Goal: Information Seeking & Learning: Learn about a topic

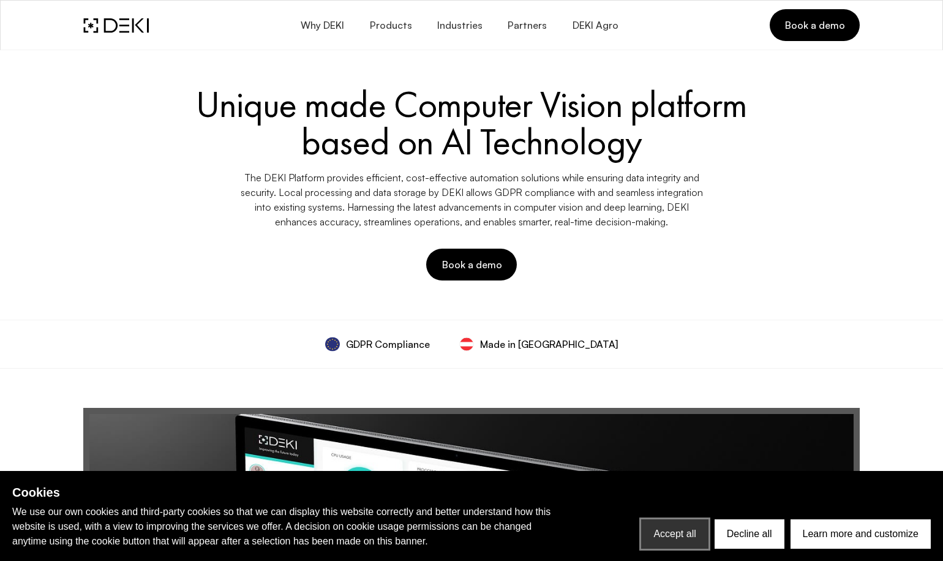
click at [666, 528] on button "Accept all" at bounding box center [674, 533] width 67 height 29
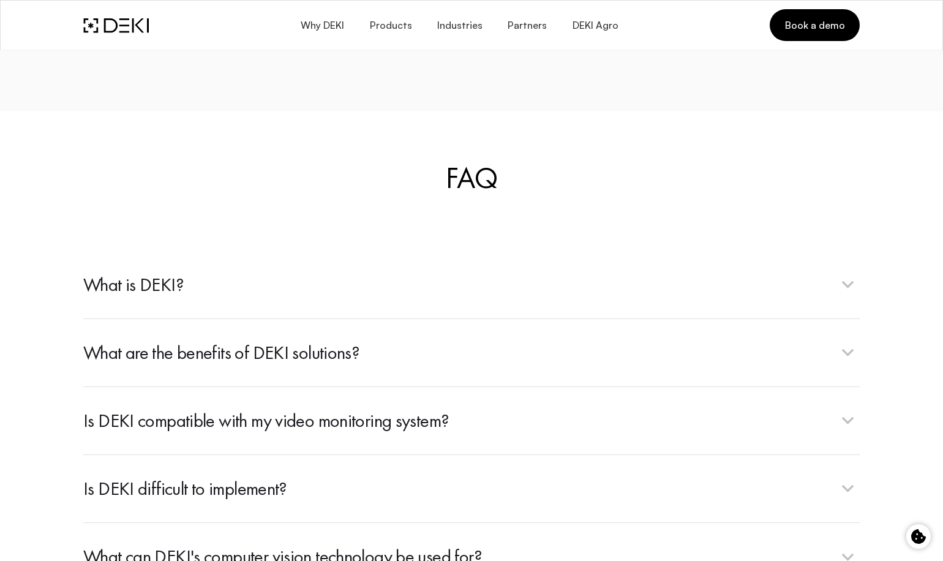
scroll to position [4288, 0]
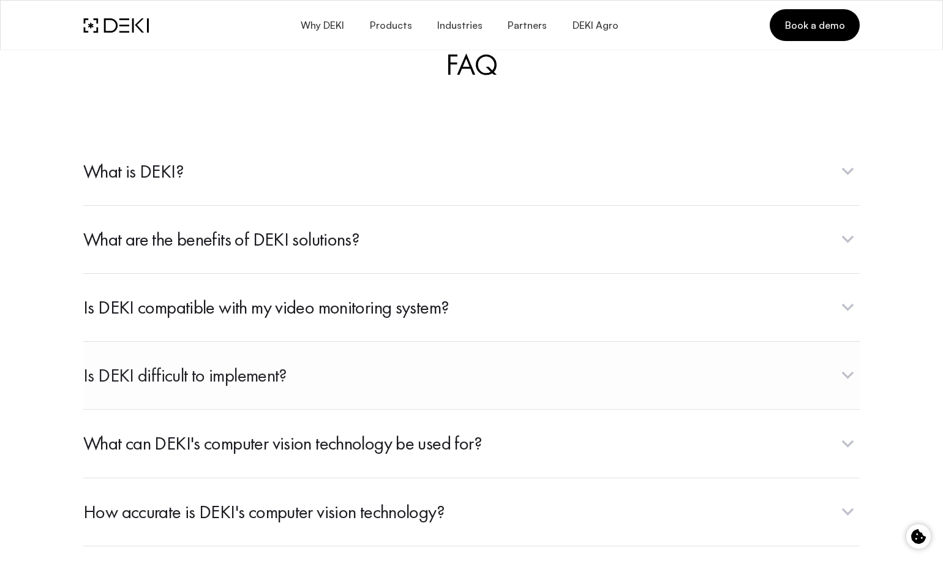
click at [276, 385] on span "button" at bounding box center [471, 375] width 777 height 68
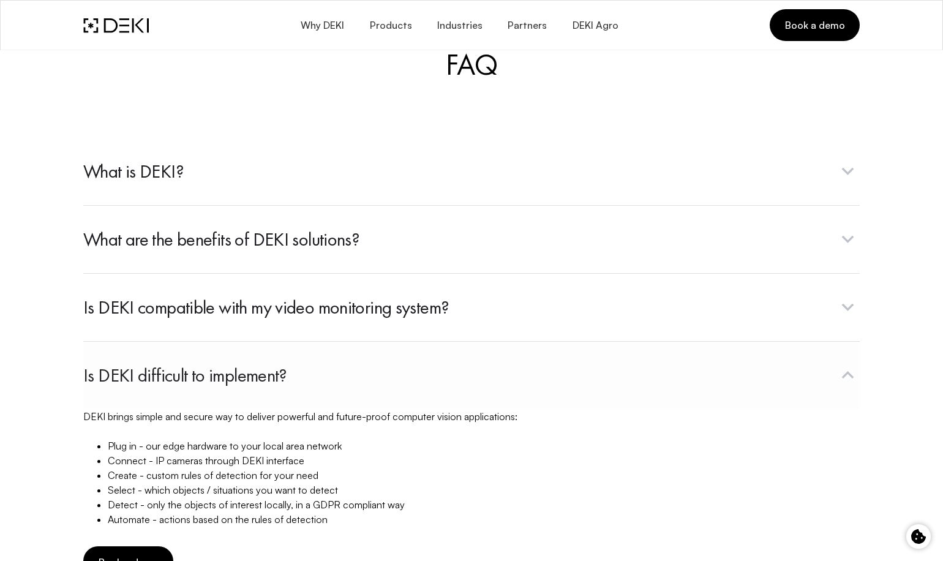
click at [276, 385] on span "button" at bounding box center [471, 375] width 777 height 68
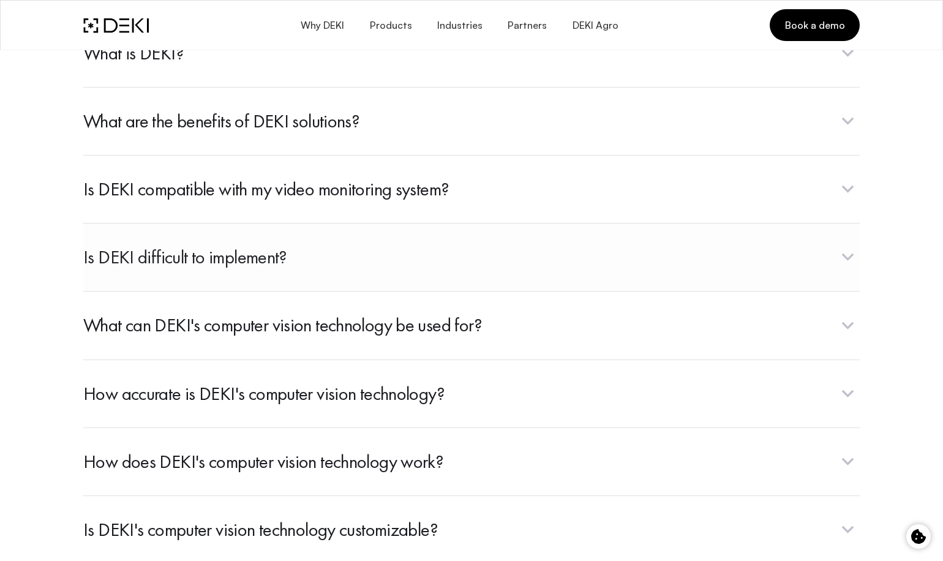
scroll to position [4411, 0]
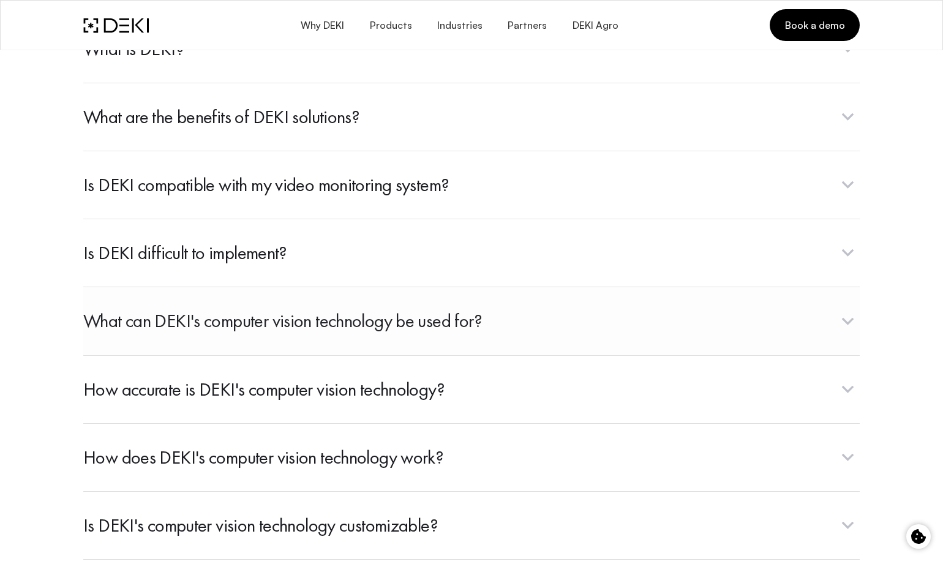
click at [235, 331] on span "button" at bounding box center [471, 321] width 777 height 68
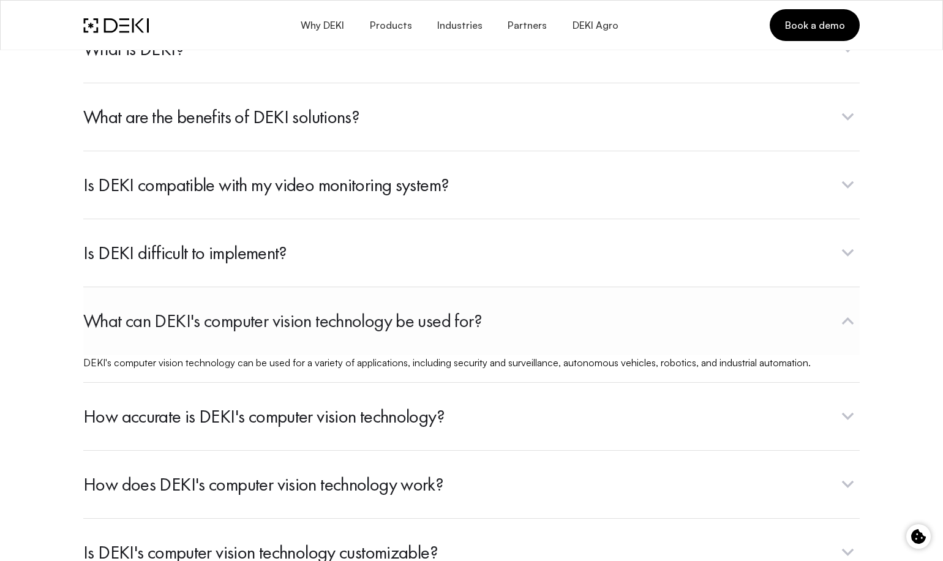
click at [235, 331] on span "button" at bounding box center [471, 321] width 777 height 68
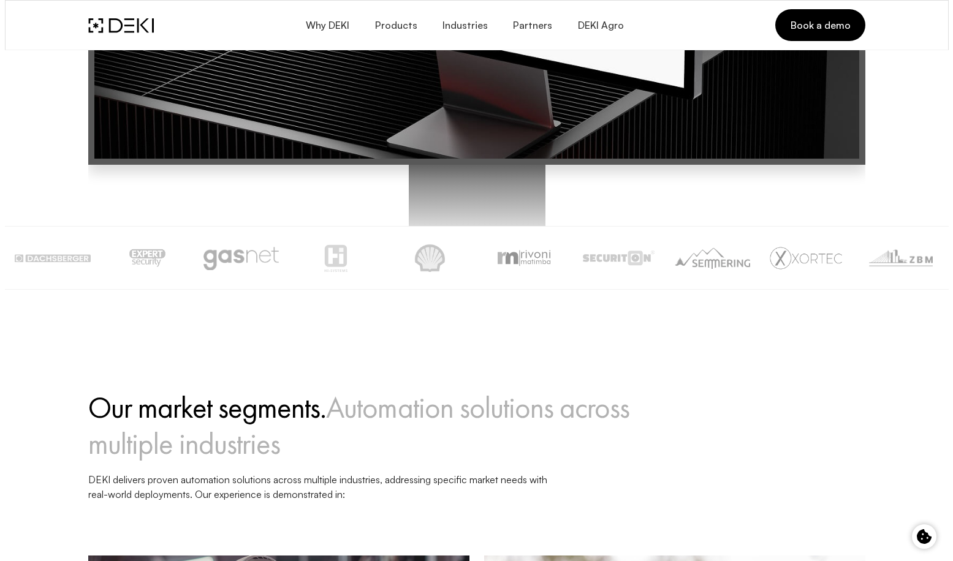
scroll to position [613, 0]
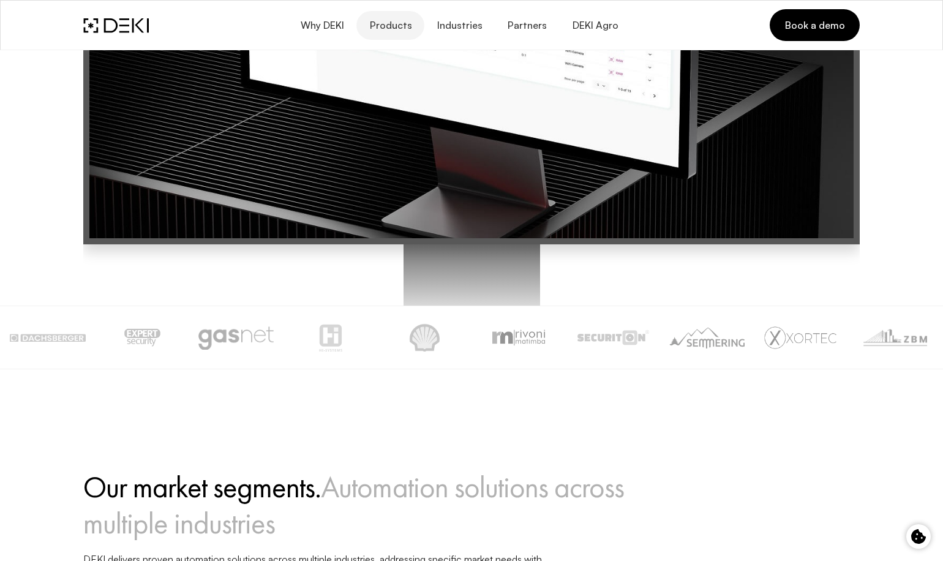
click at [406, 31] on span "Products" at bounding box center [390, 26] width 43 height 12
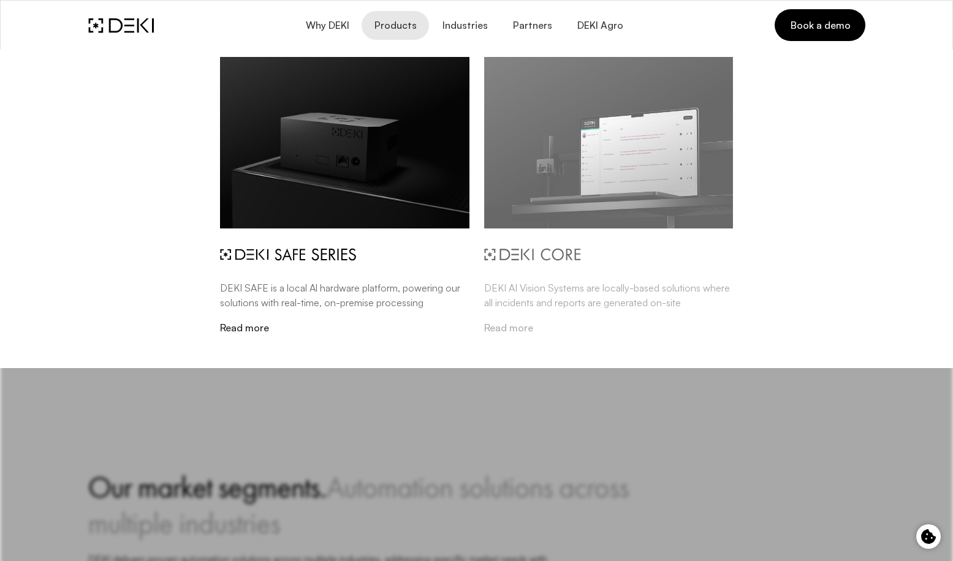
click at [578, 255] on img at bounding box center [532, 254] width 97 height 13
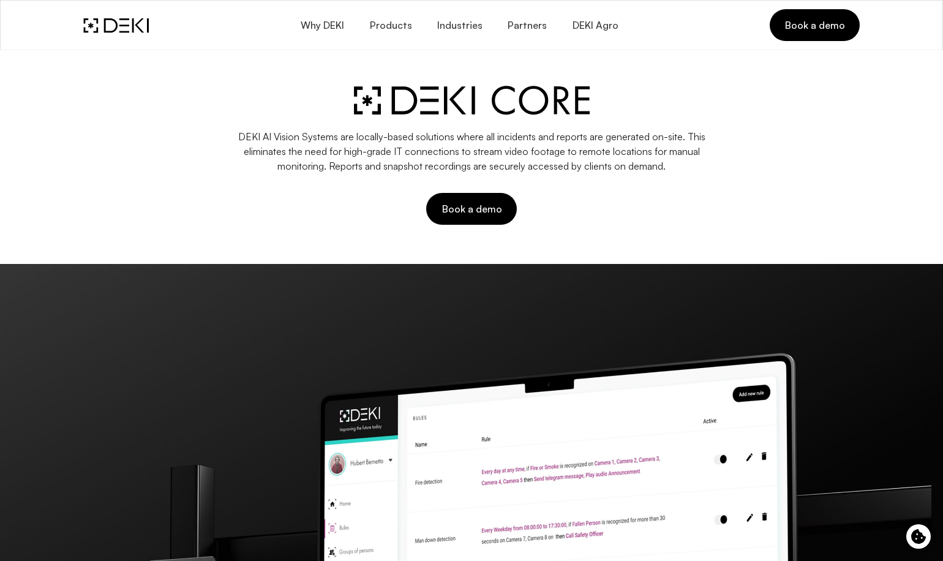
drag, startPoint x: 175, startPoint y: 352, endPoint x: 295, endPoint y: 165, distance: 222.3
click at [175, 352] on img at bounding box center [471, 539] width 943 height 551
